Goal: Check status: Check status

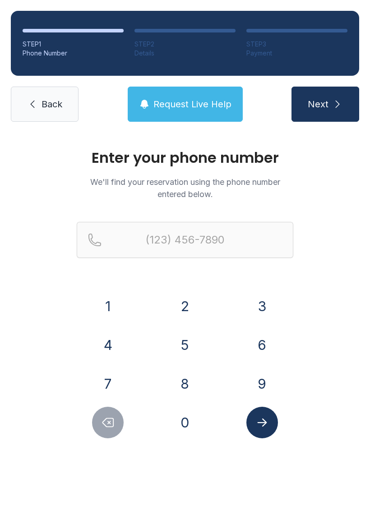
click at [185, 386] on button "8" at bounding box center [185, 384] width 32 height 32
click at [110, 334] on button "4" at bounding box center [108, 345] width 32 height 32
click at [258, 306] on button "3" at bounding box center [262, 306] width 32 height 32
click at [119, 334] on button "4" at bounding box center [108, 345] width 32 height 32
click at [260, 374] on button "9" at bounding box center [262, 384] width 32 height 32
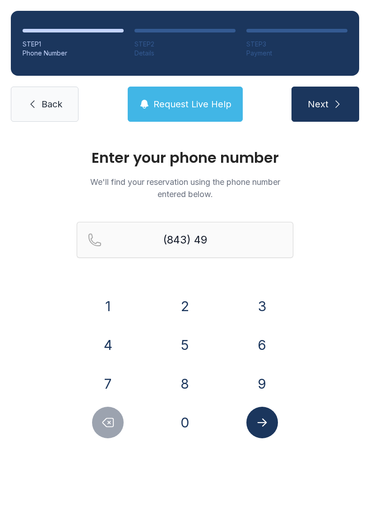
click at [264, 339] on button "6" at bounding box center [262, 345] width 32 height 32
click at [189, 335] on button "5" at bounding box center [185, 345] width 32 height 32
click at [119, 373] on button "7" at bounding box center [108, 384] width 32 height 32
click at [189, 305] on button "2" at bounding box center [185, 306] width 32 height 32
click at [110, 422] on icon "Delete number" at bounding box center [108, 423] width 11 height 9
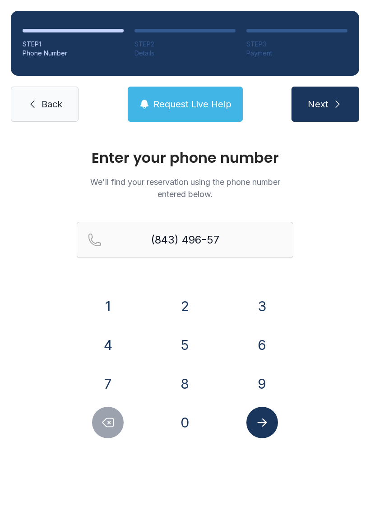
click at [110, 422] on icon "Delete number" at bounding box center [108, 423] width 11 height 9
click at [114, 421] on icon "Delete number" at bounding box center [108, 423] width 14 height 14
click at [107, 378] on button "7" at bounding box center [108, 384] width 32 height 32
click at [185, 347] on button "5" at bounding box center [185, 345] width 32 height 32
click at [109, 381] on button "7" at bounding box center [108, 384] width 32 height 32
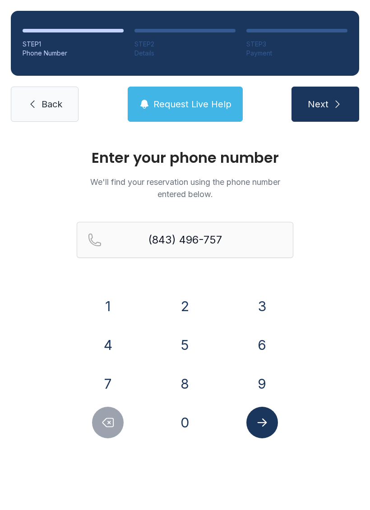
click at [181, 296] on button "2" at bounding box center [185, 306] width 32 height 32
type input "[PHONE_NUMBER]"
click at [260, 421] on icon "Submit lookup form" at bounding box center [262, 423] width 14 height 14
